Goal: Task Accomplishment & Management: Use online tool/utility

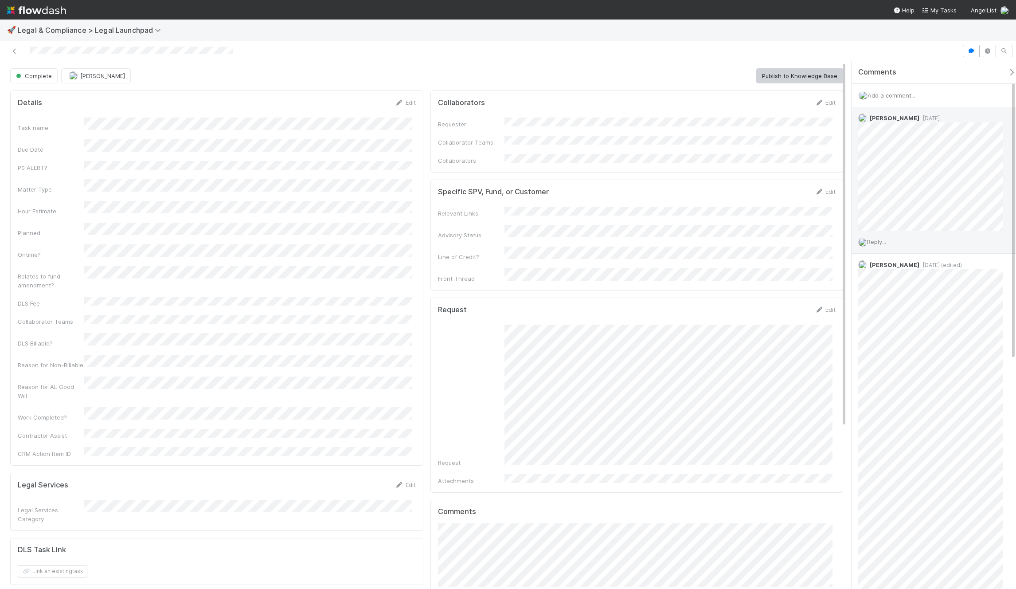
click at [886, 243] on span "Reply..." at bounding box center [876, 241] width 19 height 7
click at [892, 383] on button "Add Reply" at bounding box center [888, 381] width 39 height 15
click at [993, 158] on icon at bounding box center [997, 159] width 9 height 6
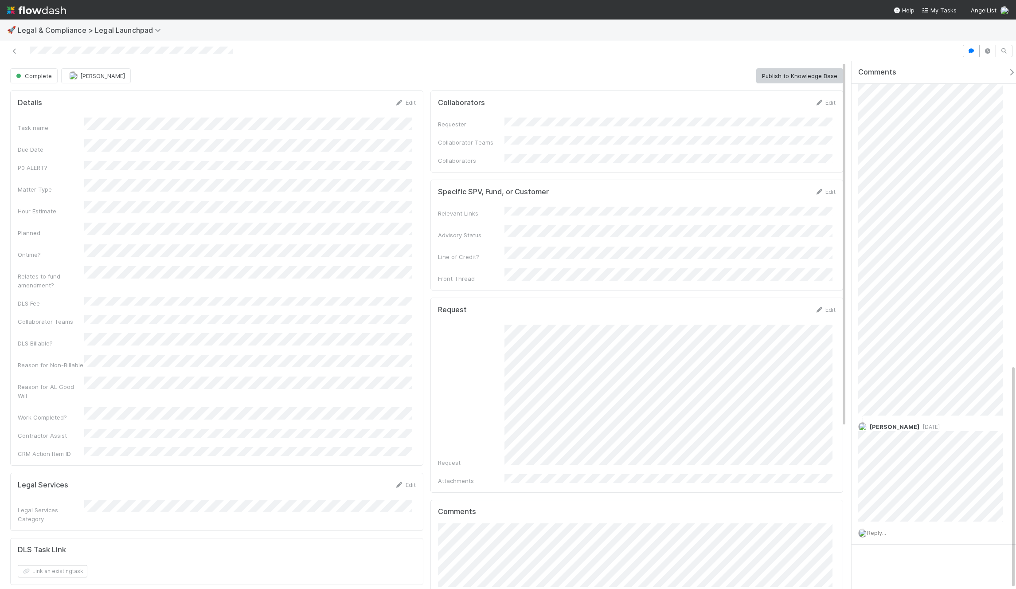
scroll to position [0, 0]
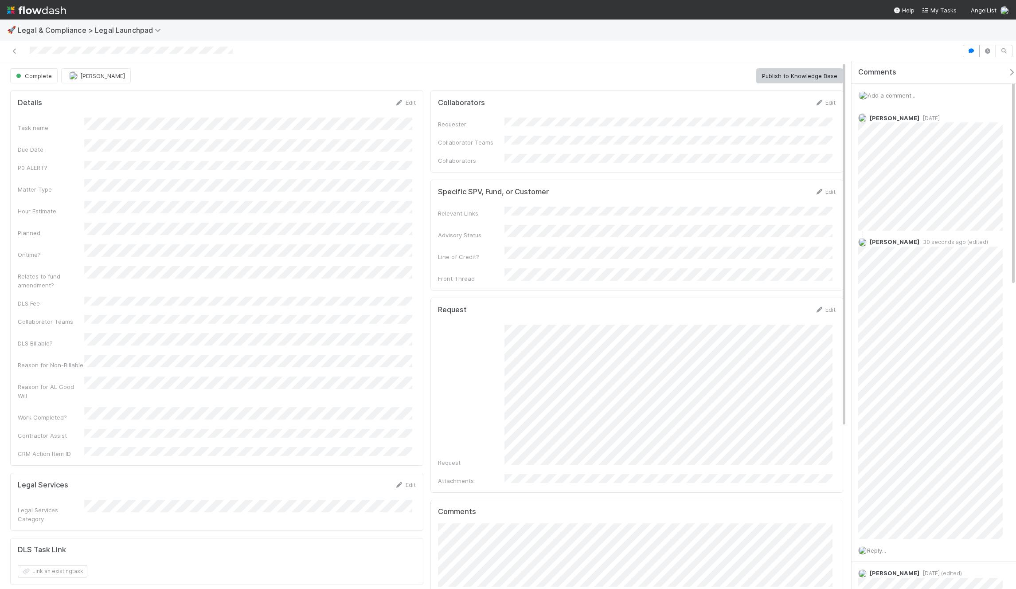
click at [779, 23] on div "🚀 Legal & Compliance > Legal Launchpad" at bounding box center [508, 30] width 1016 height 21
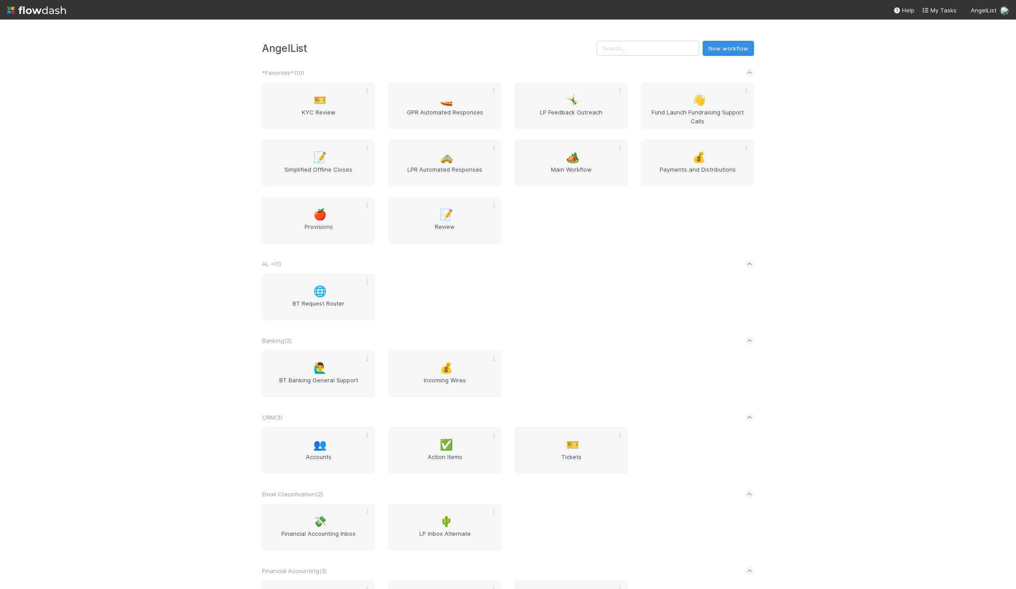
click at [674, 54] on input "text" at bounding box center [648, 48] width 102 height 15
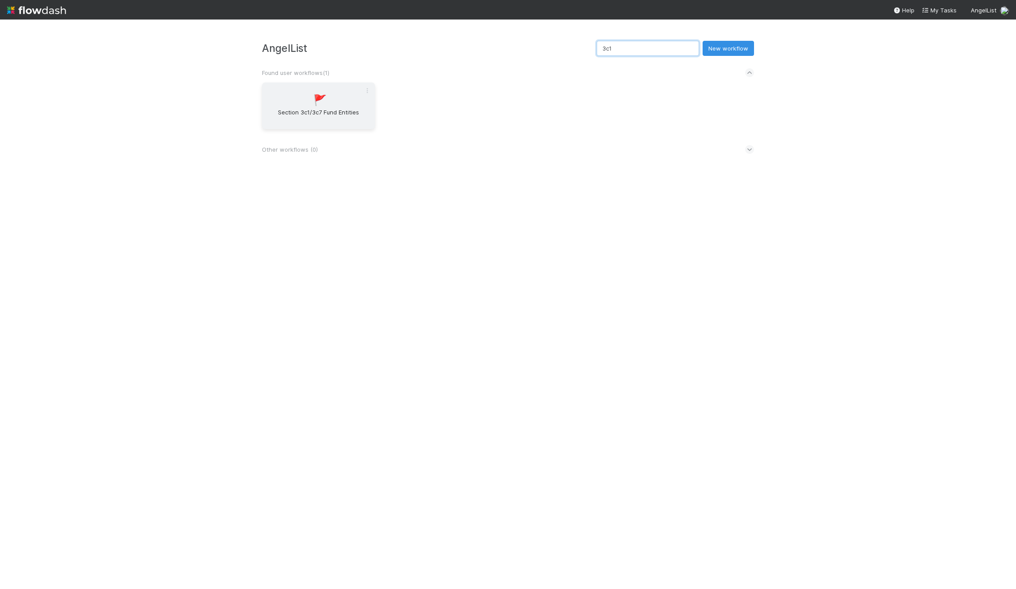
type input "3c1"
click at [333, 123] on span "Section 3c1/3c7 Fund Entities" at bounding box center [319, 117] width 106 height 18
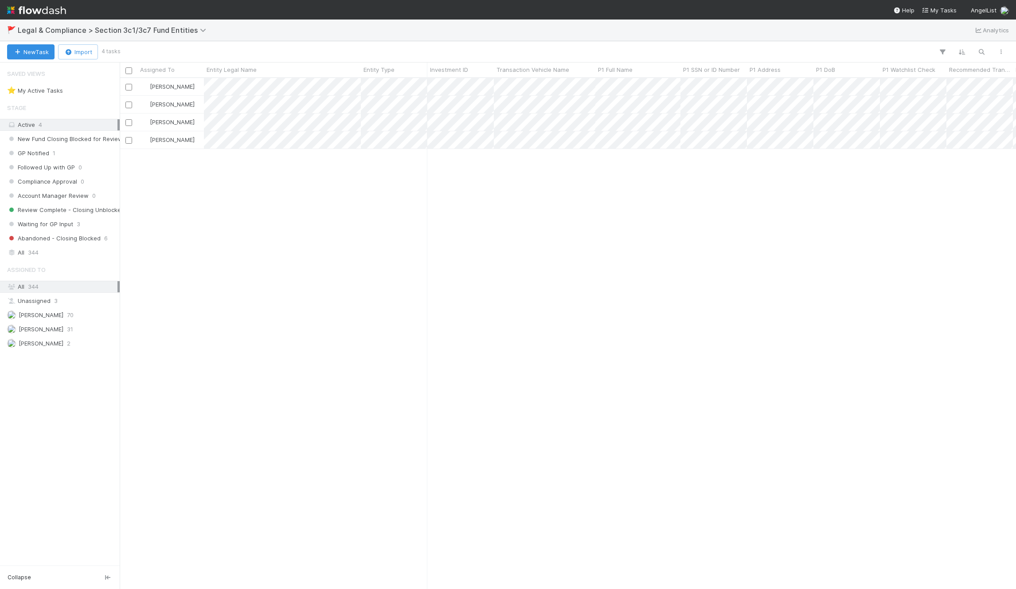
scroll to position [504, 890]
click at [50, 249] on div "All 344" at bounding box center [62, 252] width 110 height 11
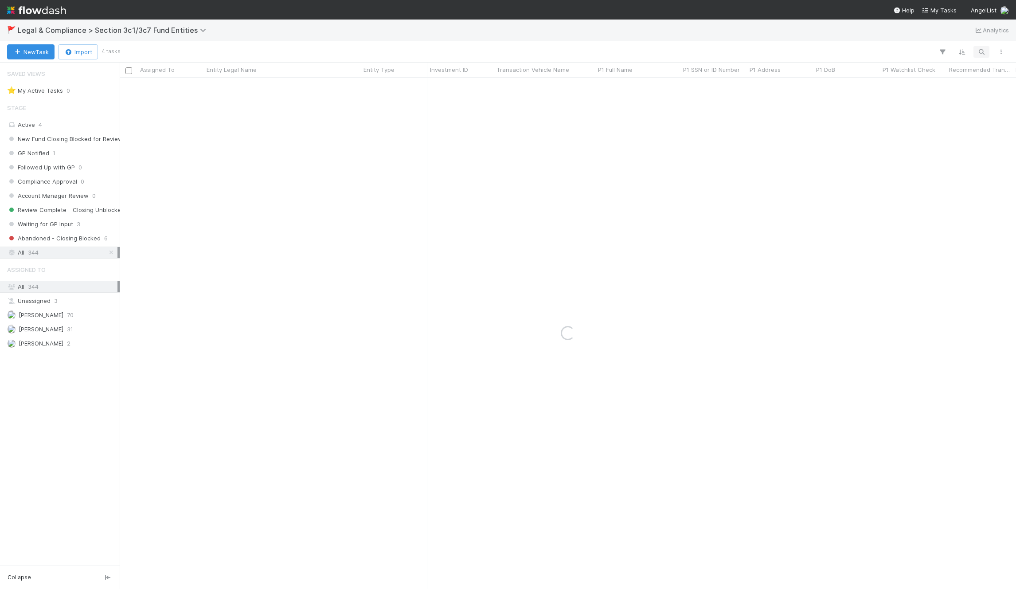
click at [985, 55] on icon "button" at bounding box center [981, 52] width 9 height 8
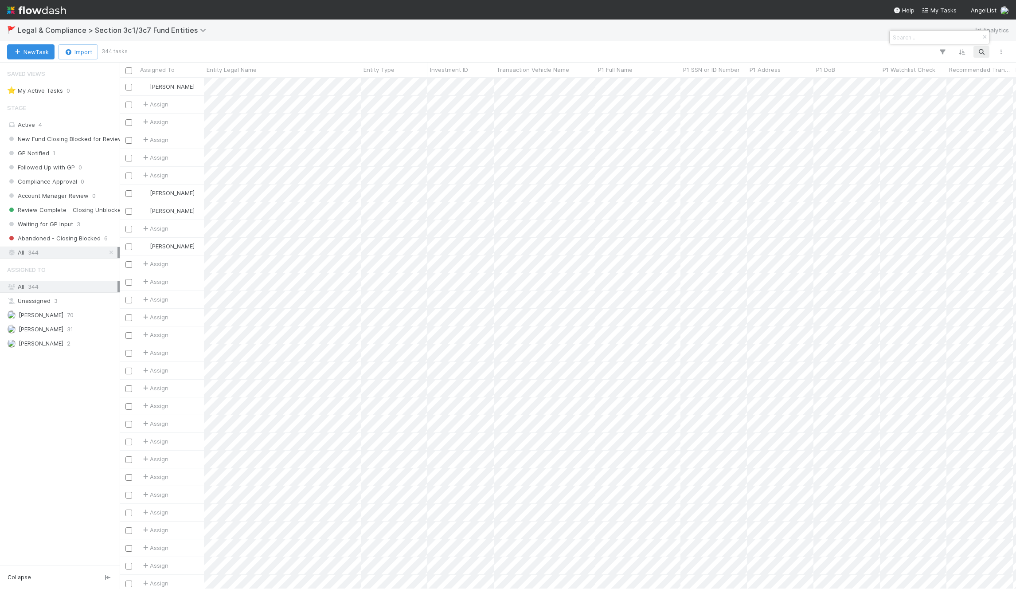
scroll to position [504, 890]
click at [982, 54] on div at bounding box center [508, 294] width 1016 height 589
click at [982, 54] on icon "button" at bounding box center [981, 52] width 9 height 8
type input "Netz"
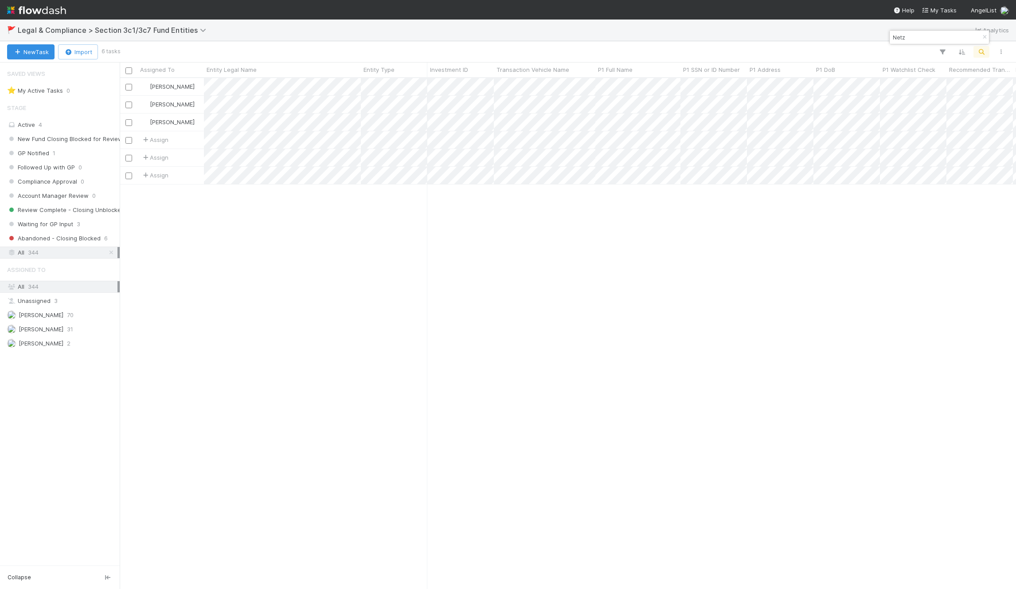
click at [371, 256] on div "[PERSON_NAME] Waiting for GP Input [DATE] 7:17:13 PM [DATE] 6:26:42 PM [PERSON_…" at bounding box center [568, 333] width 896 height 510
click at [376, 221] on div "[PERSON_NAME] Waiting for GP Input [DATE] 7:17:13 PM [DATE] 6:26:42 PM [PERSON_…" at bounding box center [568, 333] width 896 height 510
